Goal: Transaction & Acquisition: Purchase product/service

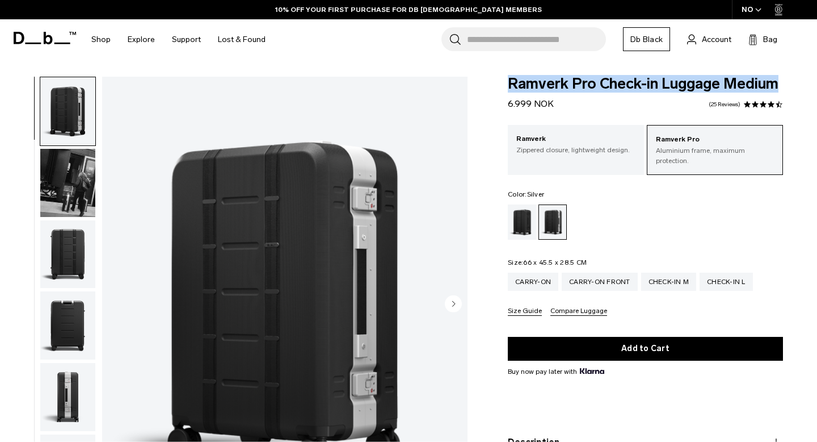
drag, startPoint x: 784, startPoint y: 82, endPoint x: 505, endPoint y: 81, distance: 279.2
click at [505, 81] on div "Ramverk Pro Check-in Luggage Medium 6.999 NOK 4.3 star rating 25 Reviews Ramver…" at bounding box center [645, 310] width 343 height 466
copy span "Ramverk Pro Check-in Luggage Medium"
click at [727, 272] on div "Check-in L" at bounding box center [726, 281] width 53 height 18
